Goal: Task Accomplishment & Management: Manage account settings

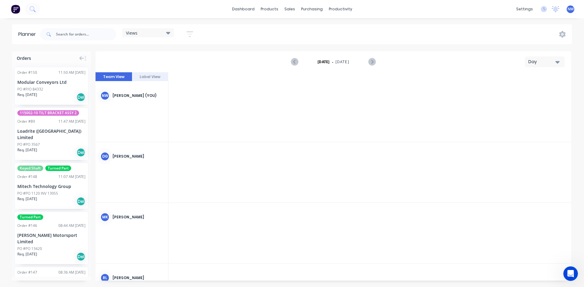
scroll to position [0, 1071]
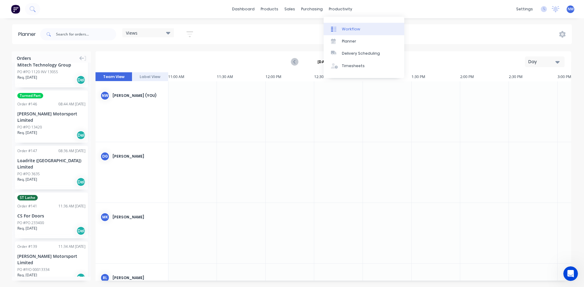
click at [343, 29] on div "Workflow" at bounding box center [351, 28] width 18 height 5
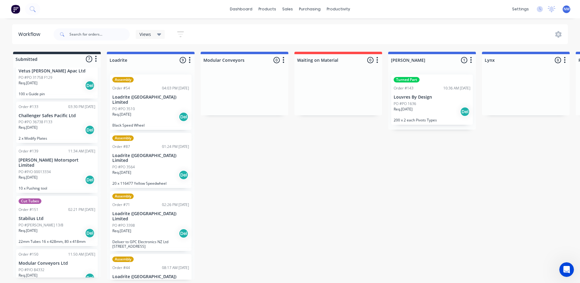
scroll to position [91, 0]
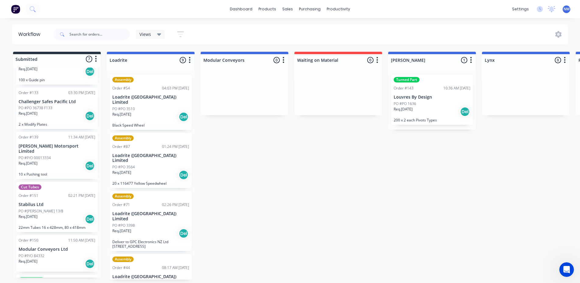
click at [69, 214] on div "Req. [DATE] Del" at bounding box center [57, 219] width 77 height 10
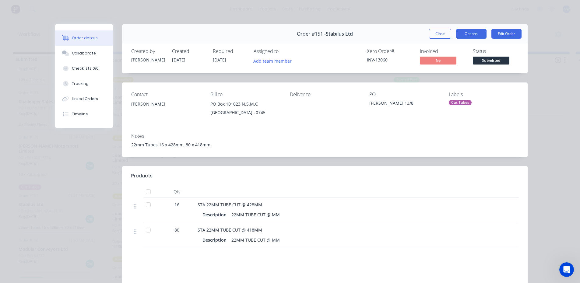
click at [471, 35] on button "Options" at bounding box center [471, 34] width 30 height 10
click at [471, 32] on button "Options" at bounding box center [471, 34] width 30 height 10
click at [271, 60] on button "Add team member" at bounding box center [272, 61] width 45 height 8
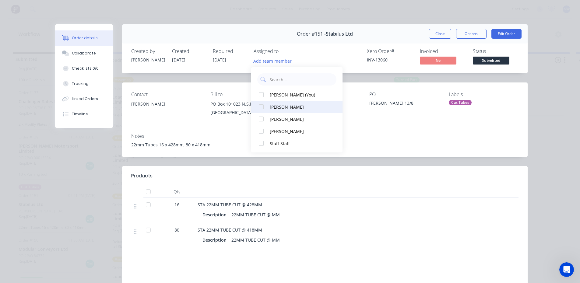
click at [258, 107] on div at bounding box center [261, 107] width 12 height 12
click at [368, 78] on div "Order #151 - Stabilus Ltd Close Options Edit Order Created by [PERSON_NAME] Cre…" at bounding box center [291, 190] width 472 height 332
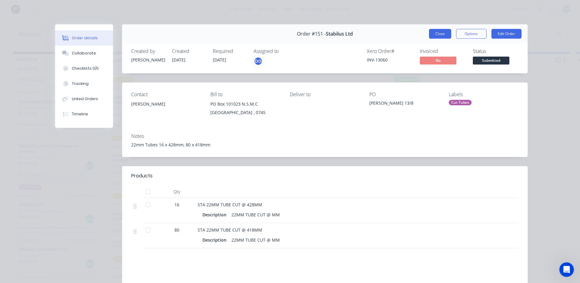
click at [440, 31] on button "Close" at bounding box center [440, 34] width 22 height 10
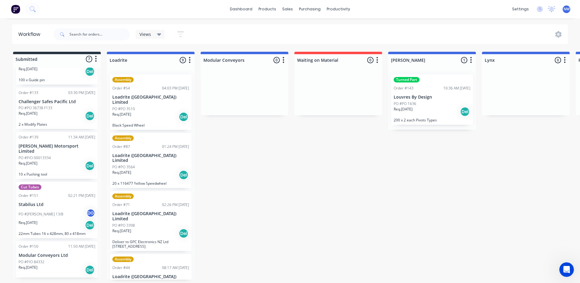
click at [57, 202] on p "Stabilus Ltd" at bounding box center [57, 204] width 77 height 5
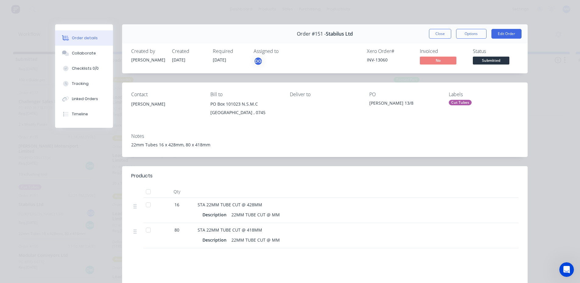
click at [266, 52] on div "Assigned to" at bounding box center [283, 51] width 61 height 6
click at [266, 59] on div "DG" at bounding box center [283, 61] width 61 height 9
click at [257, 62] on div "DG" at bounding box center [257, 61] width 9 height 9
click at [270, 54] on div "Assigned to" at bounding box center [283, 51] width 61 height 6
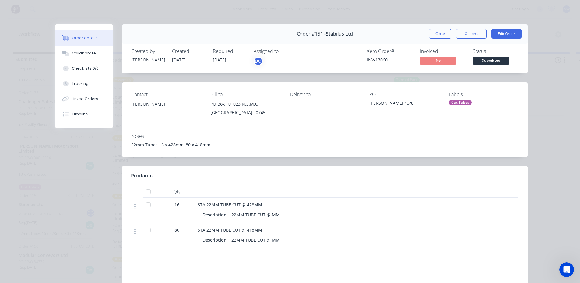
click at [258, 55] on div "Assigned to DG" at bounding box center [283, 57] width 61 height 18
click at [254, 61] on div "DG" at bounding box center [257, 61] width 9 height 9
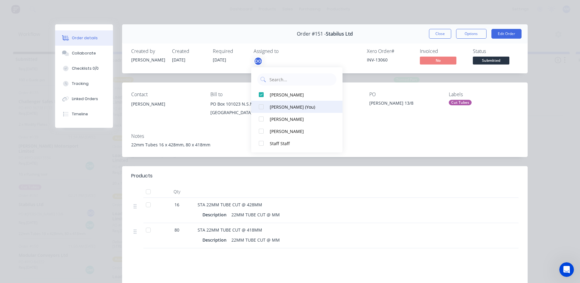
click at [262, 107] on div at bounding box center [261, 107] width 12 height 12
click at [260, 93] on div at bounding box center [261, 95] width 12 height 12
click at [279, 93] on div "[PERSON_NAME]" at bounding box center [300, 95] width 61 height 6
click at [260, 109] on div at bounding box center [261, 107] width 12 height 12
click at [261, 108] on div at bounding box center [261, 107] width 12 height 12
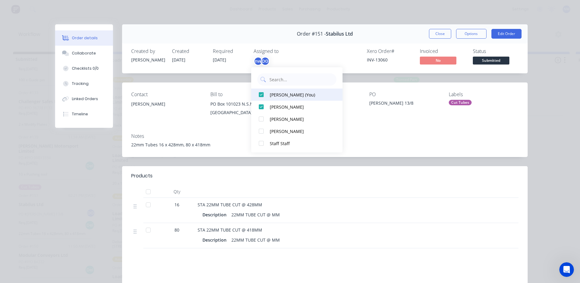
click at [262, 96] on div at bounding box center [261, 95] width 12 height 12
click at [260, 95] on div at bounding box center [261, 95] width 12 height 12
click at [444, 32] on button "Close" at bounding box center [440, 34] width 22 height 10
